Goal: Information Seeking & Learning: Find specific fact

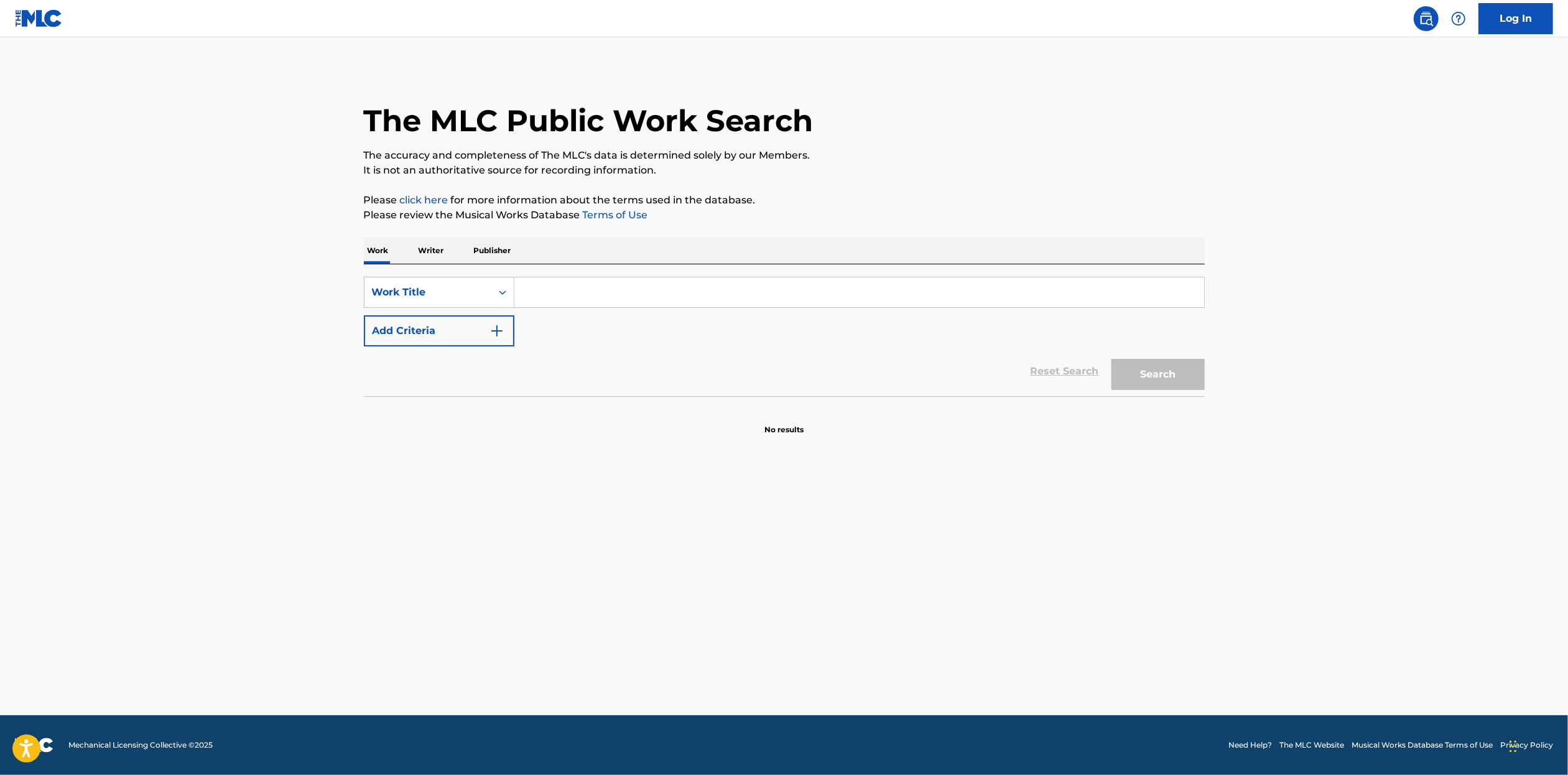
click at [577, 291] on input "Search Form" at bounding box center [859, 292] width 690 height 30
paste input "[PERSON_NAME] Pexoa by [PERSON_NAME]"
type input "[PERSON_NAME] Pexoa by [PERSON_NAME]"
click at [1117, 365] on button "Search" at bounding box center [1157, 375] width 93 height 31
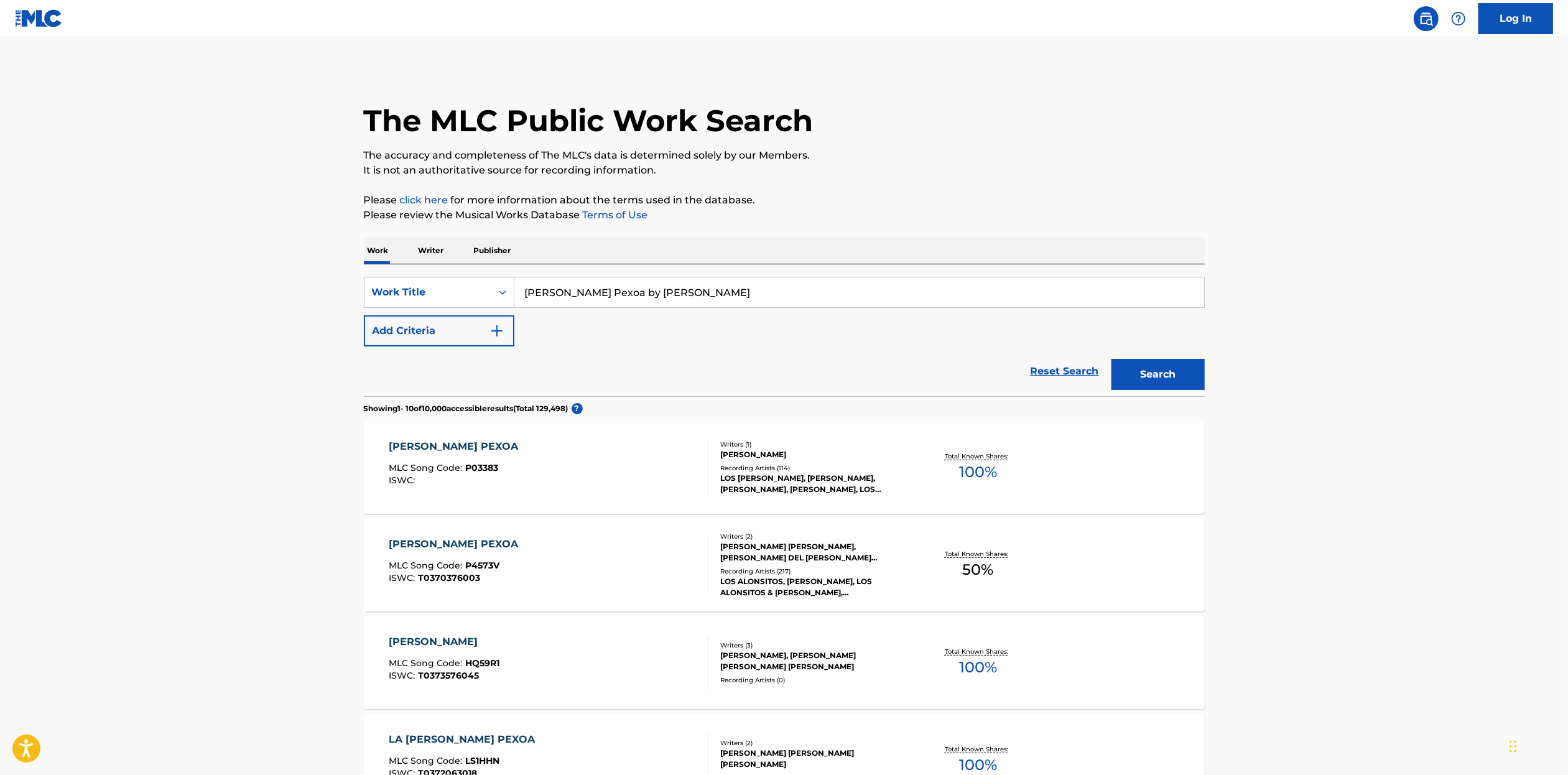
click at [1031, 487] on div "[PERSON_NAME] PEXOA MLC Song Code : P03383 ISWC : Writers ( 1 ) [PERSON_NAME] R…" at bounding box center [784, 466] width 841 height 93
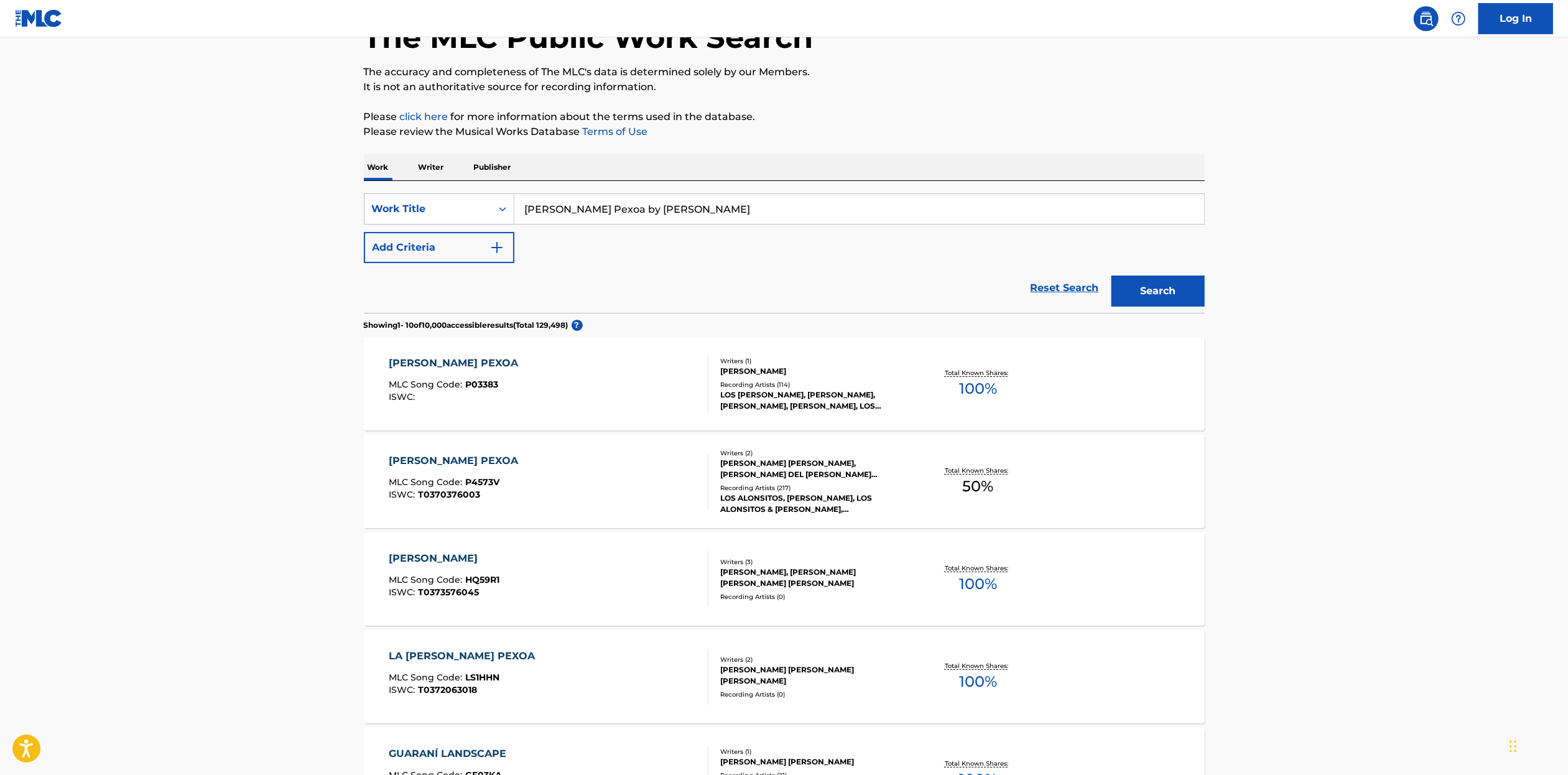
scroll to position [87, 0]
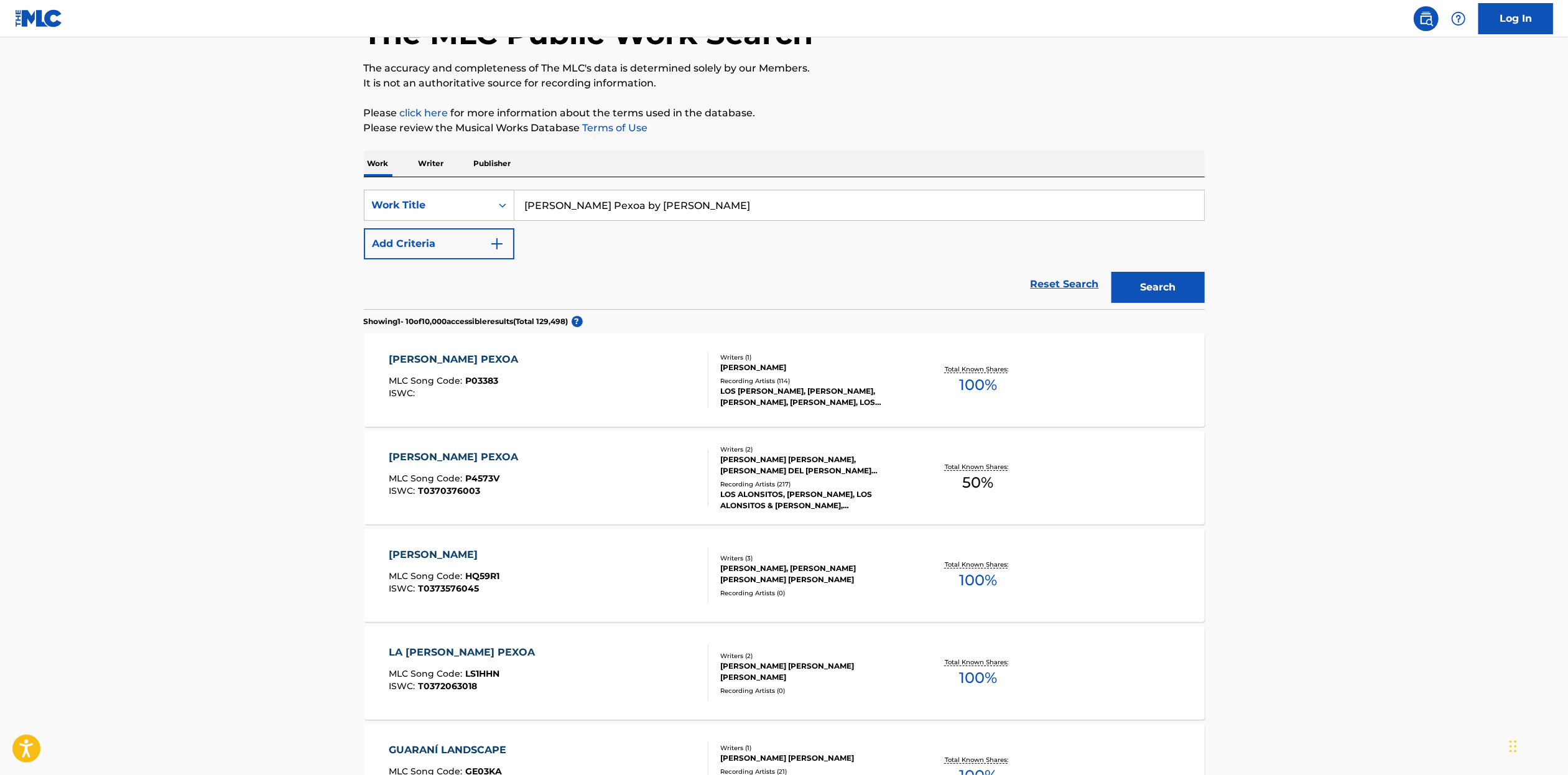
click at [1056, 472] on div "[PERSON_NAME] PEXOA MLC Song Code : P4573V ISWC : T0370376003 Writers ( 2 ) [PE…" at bounding box center [784, 477] width 841 height 93
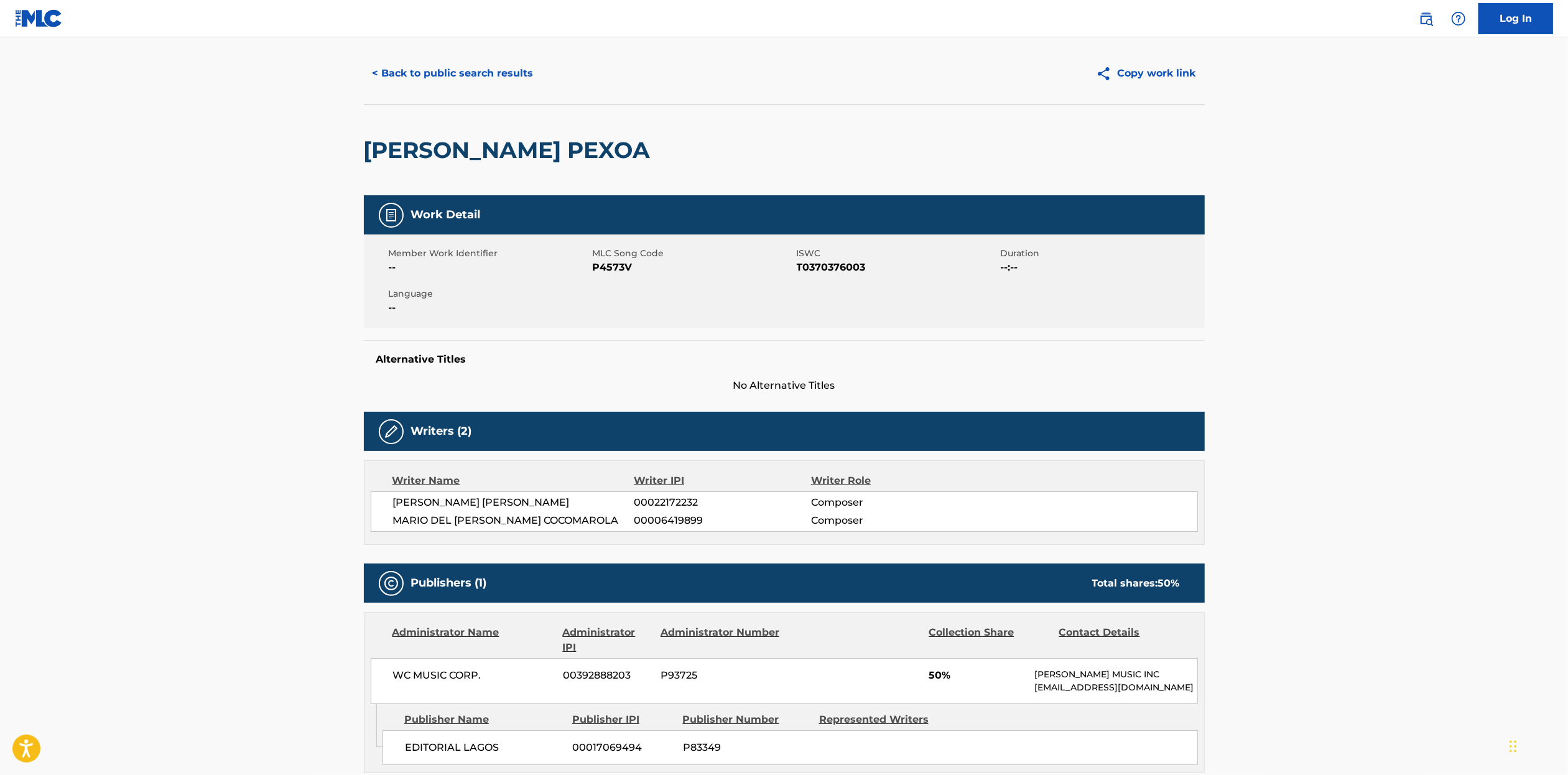
scroll to position [28, 0]
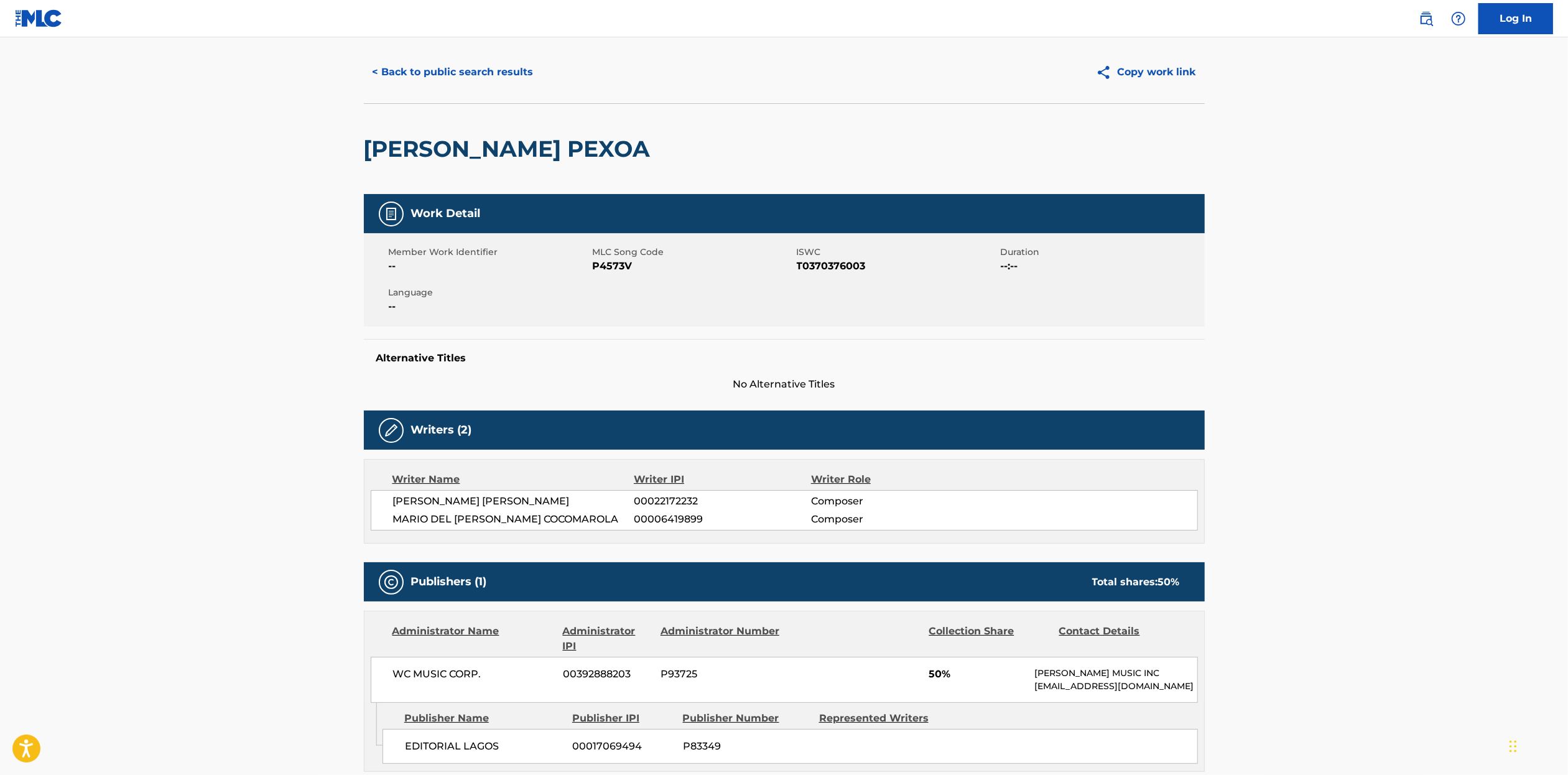
drag, startPoint x: 397, startPoint y: 519, endPoint x: 584, endPoint y: 508, distance: 187.3
click at [584, 501] on div "[PERSON_NAME] [PERSON_NAME] 00022172232 Composer [PERSON_NAME] DEL [PERSON_NAME…" at bounding box center [784, 511] width 827 height 41
click at [589, 523] on span "MARIO DEL [PERSON_NAME] COCOMAROLA" at bounding box center [513, 519] width 241 height 15
drag, startPoint x: 587, startPoint y: 514, endPoint x: 380, endPoint y: 529, distance: 207.5
click at [380, 529] on div "[PERSON_NAME] [PERSON_NAME] 00022172232 Composer [PERSON_NAME] DEL [PERSON_NAME…" at bounding box center [784, 511] width 827 height 41
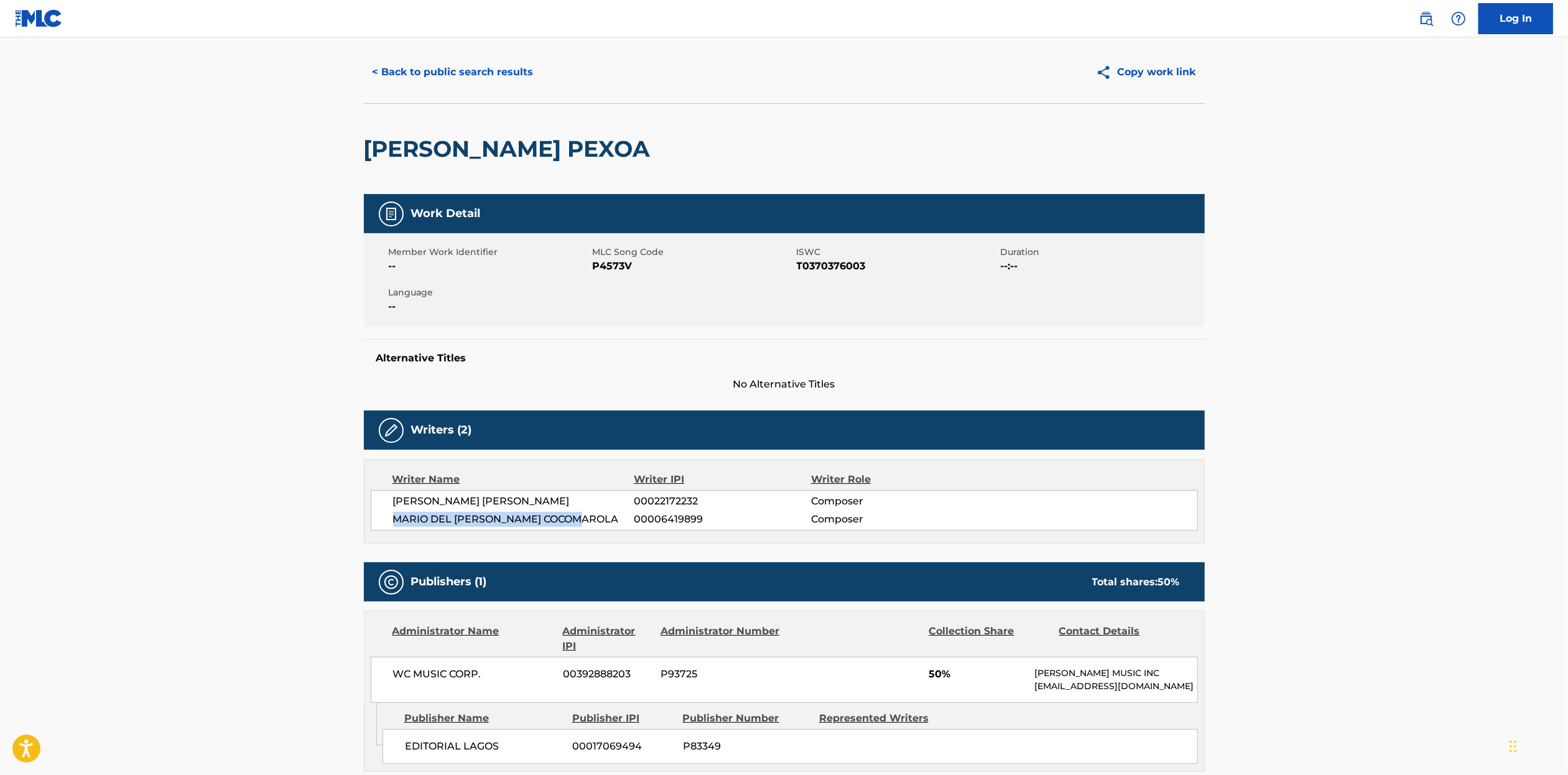
copy span "MARIO DEL [PERSON_NAME] COCOMAROLA"
drag, startPoint x: 570, startPoint y: 504, endPoint x: 389, endPoint y: 504, distance: 181.0
click at [389, 504] on div "[PERSON_NAME] [PERSON_NAME] 00022172232 Composer [PERSON_NAME] DEL [PERSON_NAME…" at bounding box center [784, 511] width 827 height 41
copy span "[PERSON_NAME] [PERSON_NAME]"
